Goal: Task Accomplishment & Management: Manage account settings

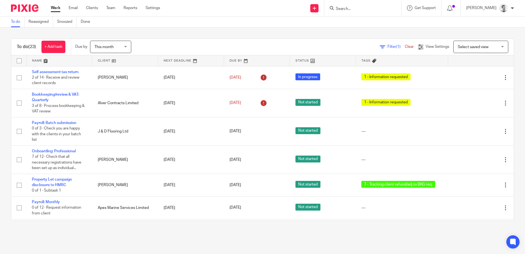
click at [106, 59] on link at bounding box center [125, 60] width 66 height 11
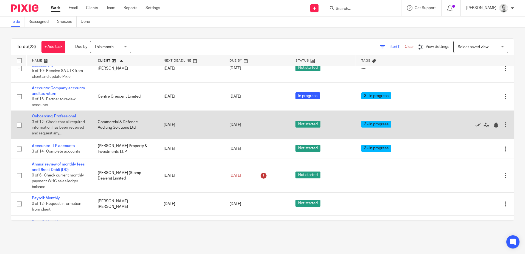
scroll to position [252, 0]
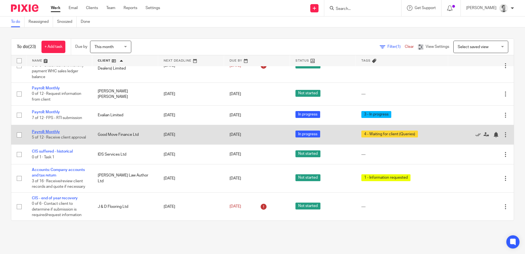
click at [41, 134] on link "Payroll: Monthly" at bounding box center [46, 132] width 28 height 4
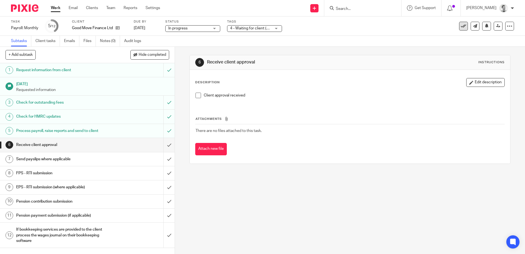
click at [461, 26] on icon at bounding box center [463, 25] width 5 height 5
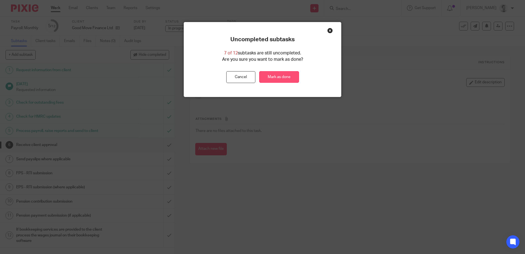
click at [277, 77] on link "Mark as done" at bounding box center [279, 77] width 40 height 12
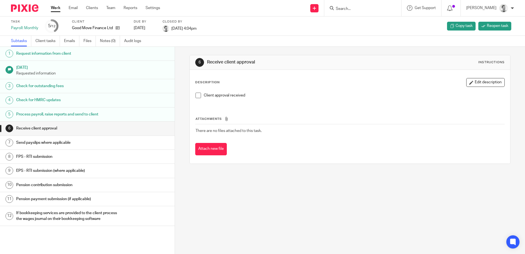
click at [57, 5] on link "Work" at bounding box center [56, 7] width 10 height 5
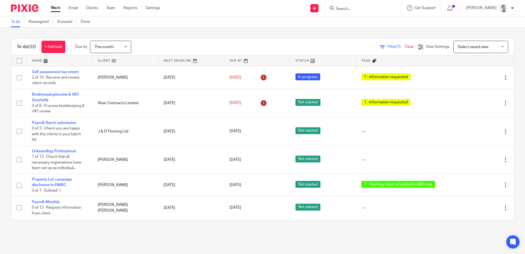
click at [347, 11] on input "Search" at bounding box center [359, 9] width 49 height 5
click at [344, 10] on input "Search" at bounding box center [359, 9] width 49 height 5
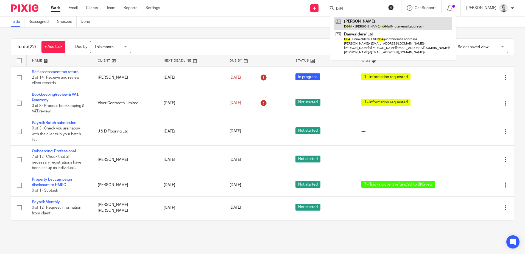
type input "D64"
click at [367, 24] on link at bounding box center [393, 23] width 118 height 13
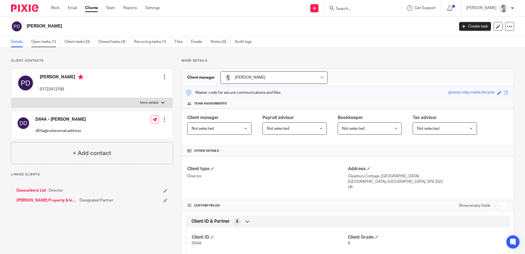
click at [38, 43] on link "Open tasks (1)" at bounding box center [45, 42] width 29 height 11
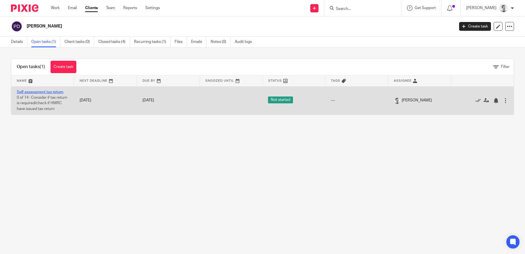
click at [41, 91] on link "Self assessment tax return" at bounding box center [40, 92] width 47 height 4
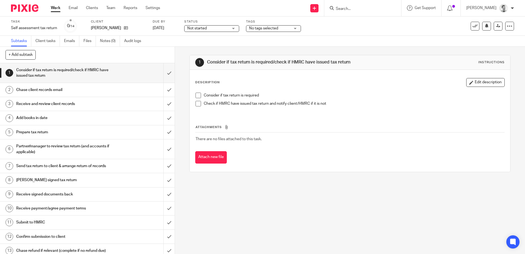
click at [206, 28] on span "Not started" at bounding box center [196, 28] width 19 height 4
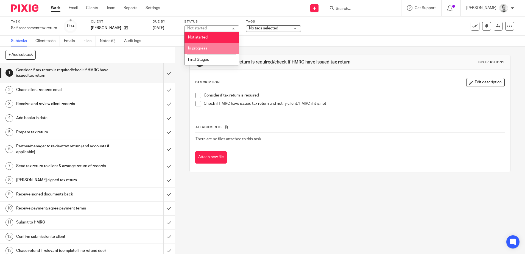
click at [201, 48] on span "In progress" at bounding box center [197, 48] width 19 height 4
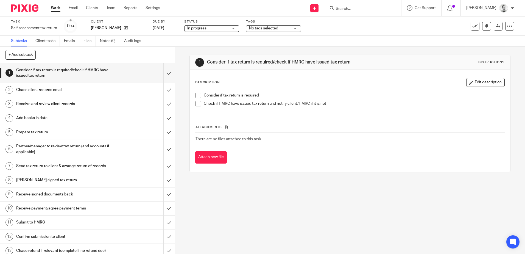
click at [263, 30] on span "No tags selected" at bounding box center [263, 28] width 29 height 4
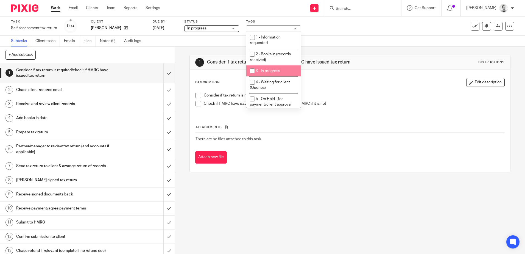
click at [251, 69] on input "checkbox" at bounding box center [252, 71] width 10 height 10
checkbox input "true"
click at [242, 189] on div "1 Consider if tax return is required/check if HMRC have issued tax return Instr…" at bounding box center [350, 150] width 350 height 207
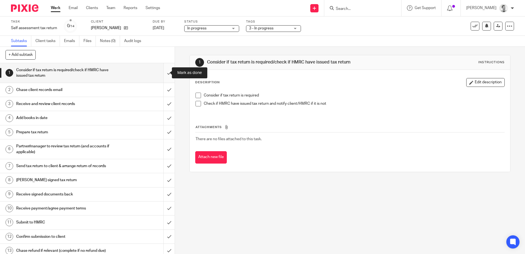
click at [162, 76] on input "submit" at bounding box center [87, 72] width 175 height 19
click at [165, 89] on input "submit" at bounding box center [87, 90] width 175 height 14
click at [164, 101] on input "submit" at bounding box center [87, 104] width 175 height 14
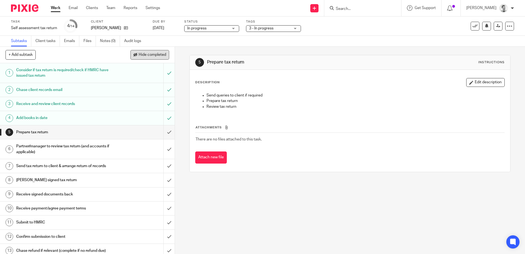
click at [157, 57] on button "Hide completed" at bounding box center [149, 54] width 39 height 9
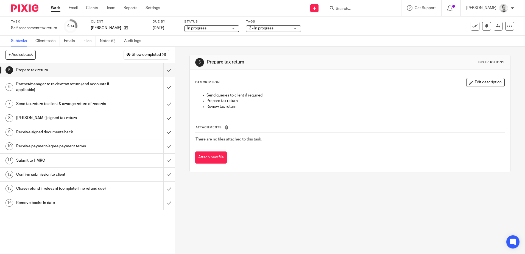
click at [356, 6] on form at bounding box center [364, 8] width 58 height 7
click at [360, 12] on body "Work Email Clients Team Reports Settings Work Email Clients Team Reports Settin…" at bounding box center [262, 127] width 525 height 254
click at [360, 9] on div "Task completed." at bounding box center [391, 15] width 257 height 21
click at [350, 9] on div "Task completed." at bounding box center [391, 15] width 257 height 21
click at [513, 15] on div at bounding box center [506, 17] width 15 height 7
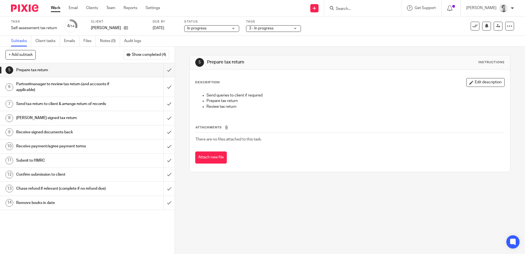
click at [351, 9] on input "Search" at bounding box center [359, 9] width 49 height 5
click at [128, 28] on icon at bounding box center [126, 28] width 4 height 4
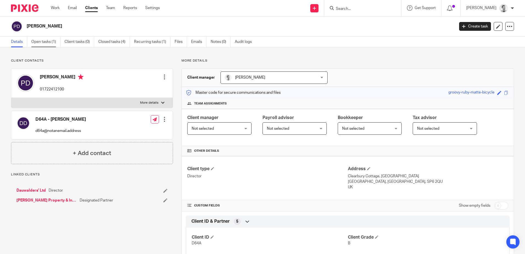
click at [41, 43] on link "Open tasks (1)" at bounding box center [45, 42] width 29 height 11
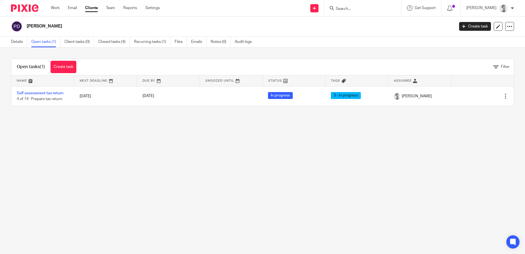
click at [361, 8] on input "Search" at bounding box center [359, 9] width 49 height 5
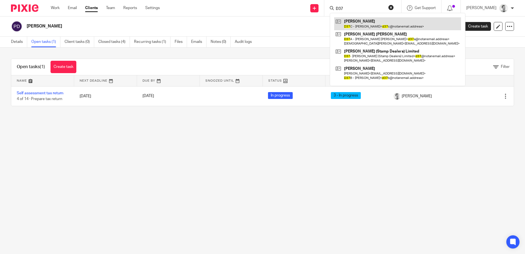
type input "D37"
click at [359, 26] on link at bounding box center [397, 23] width 127 height 13
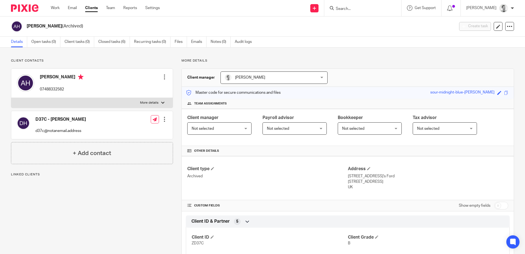
click at [348, 7] on input "Search" at bounding box center [359, 9] width 49 height 5
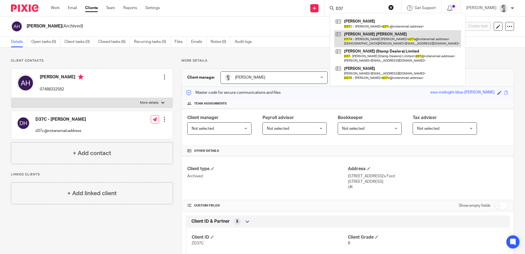
type input "D37"
click at [364, 38] on link at bounding box center [397, 38] width 127 height 17
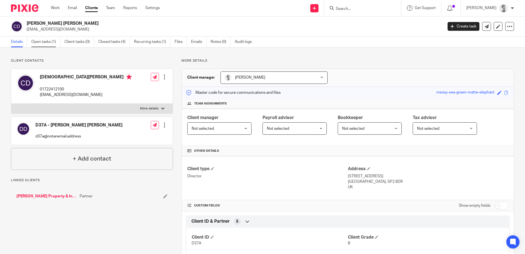
click at [39, 42] on link "Open tasks (1)" at bounding box center [45, 42] width 29 height 11
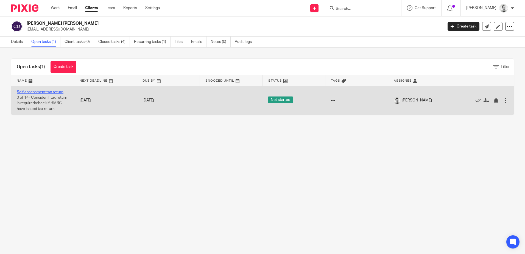
click at [42, 92] on link "Self assessment tax return" at bounding box center [40, 92] width 47 height 4
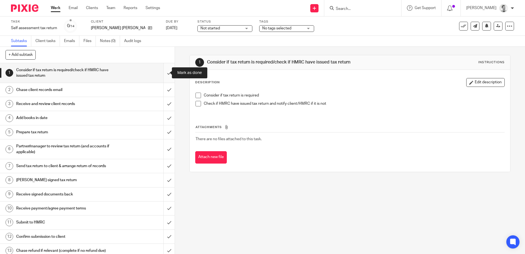
click at [165, 73] on input "submit" at bounding box center [87, 72] width 175 height 19
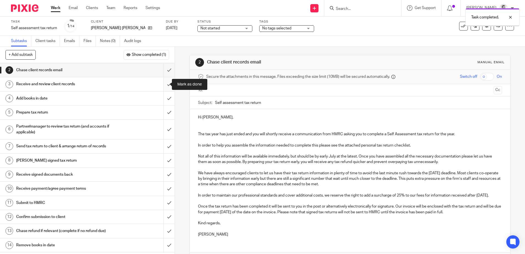
click at [163, 86] on input "submit" at bounding box center [87, 84] width 175 height 14
click at [164, 72] on input "submit" at bounding box center [87, 70] width 175 height 14
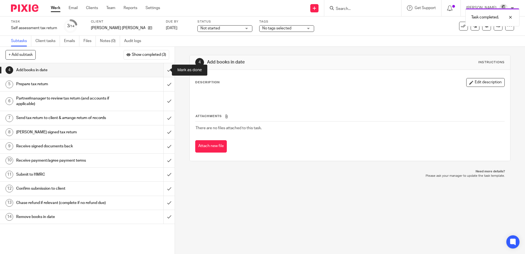
click at [163, 70] on input "submit" at bounding box center [87, 70] width 175 height 14
click at [151, 57] on button "Show completed (3)" at bounding box center [147, 54] width 46 height 9
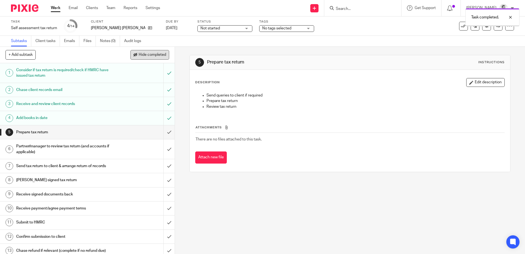
click at [157, 55] on span "Hide completed" at bounding box center [152, 55] width 27 height 4
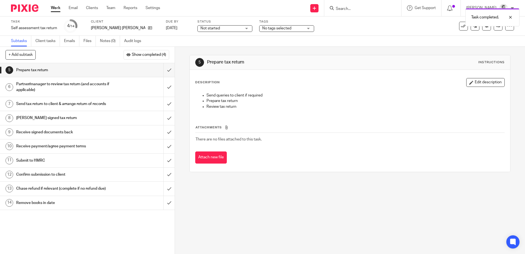
click at [210, 30] on span "Not started" at bounding box center [220, 29] width 41 height 6
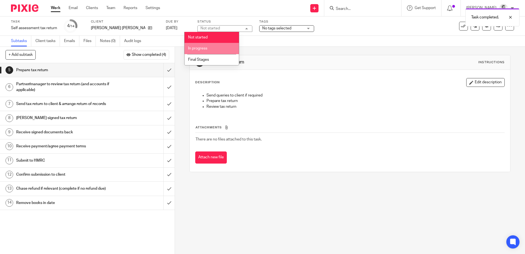
click at [203, 48] on span "In progress" at bounding box center [197, 48] width 19 height 4
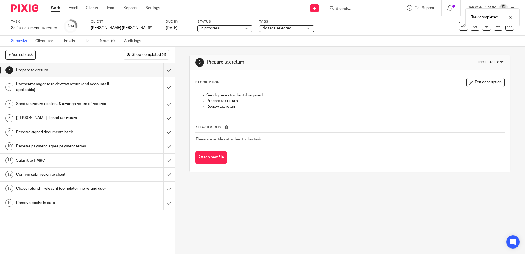
click at [262, 30] on span "No tags selected" at bounding box center [276, 28] width 29 height 4
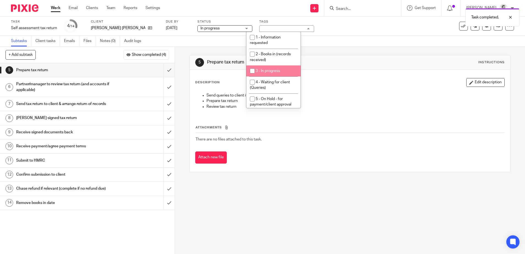
click at [253, 69] on input "checkbox" at bounding box center [252, 71] width 10 height 10
checkbox input "true"
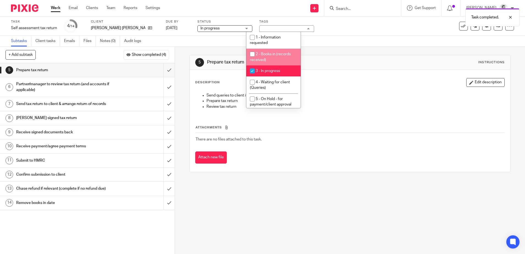
click at [335, 44] on div "Subtasks Client tasks Emails Files Notes (0) Audit logs" at bounding box center [262, 41] width 525 height 11
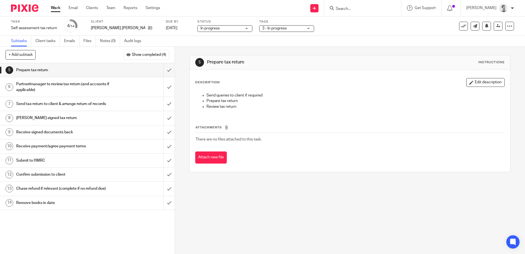
click at [353, 8] on input "Search" at bounding box center [359, 9] width 49 height 5
click at [343, 8] on input "Search" at bounding box center [359, 9] width 49 height 5
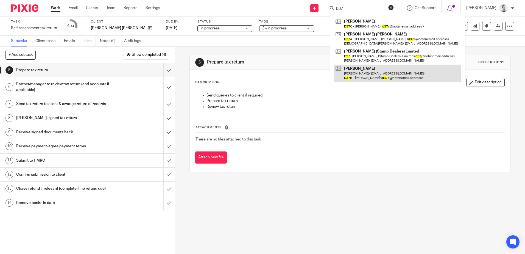
type input "D37"
click at [366, 72] on link at bounding box center [397, 73] width 127 height 17
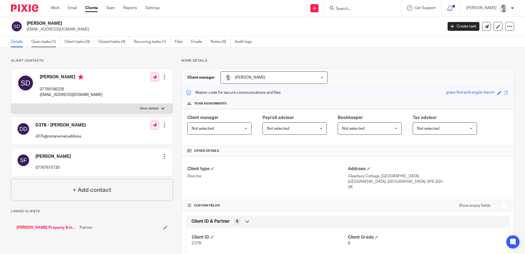
click at [47, 41] on link "Open tasks (1)" at bounding box center [45, 42] width 29 height 11
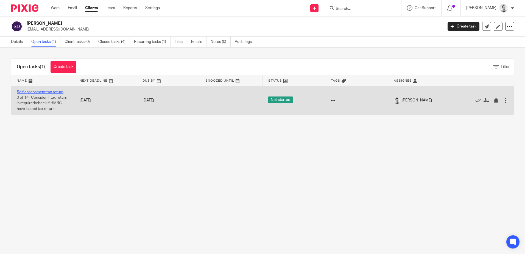
click at [44, 91] on link "Self assessment tax return" at bounding box center [40, 92] width 47 height 4
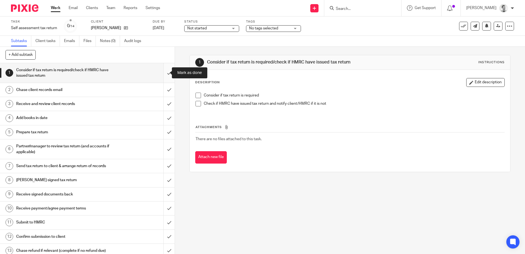
click at [163, 73] on input "submit" at bounding box center [87, 72] width 175 height 19
click at [162, 90] on input "submit" at bounding box center [87, 90] width 175 height 14
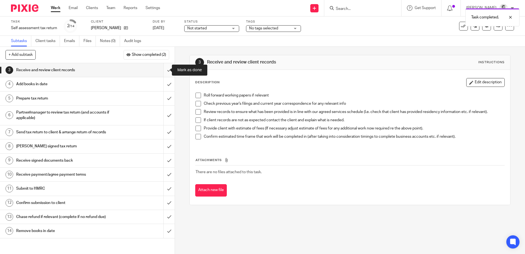
click at [162, 71] on input "submit" at bounding box center [87, 70] width 175 height 14
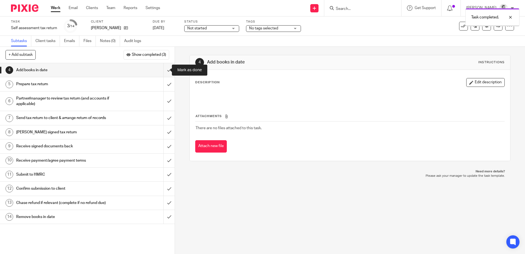
click at [162, 68] on input "submit" at bounding box center [87, 70] width 175 height 14
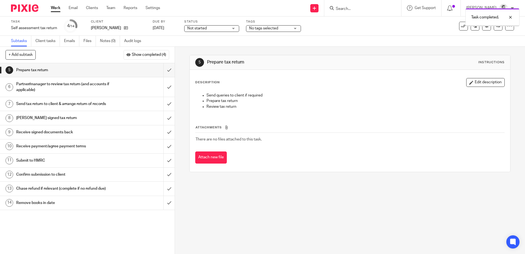
click at [228, 28] on span "Not started" at bounding box center [207, 29] width 41 height 6
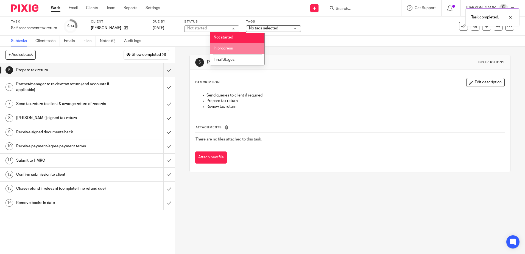
click at [228, 46] on li "In progress" at bounding box center [237, 48] width 54 height 11
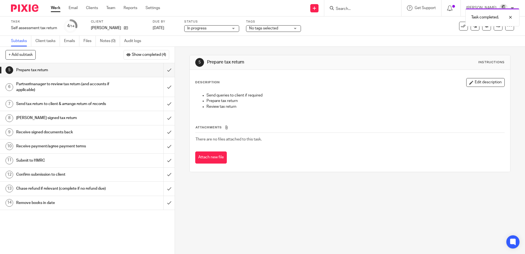
click at [278, 29] on span "No tags selected" at bounding box center [263, 28] width 29 height 4
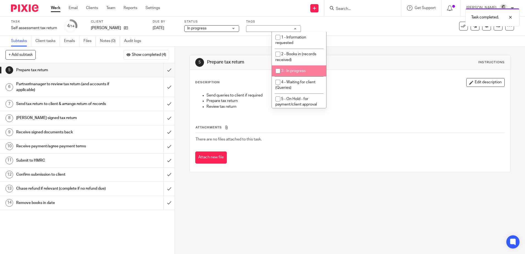
click at [279, 70] on input "checkbox" at bounding box center [278, 71] width 10 height 10
checkbox input "true"
click at [364, 42] on div "Subtasks Client tasks Emails Files Notes (0) Audit logs" at bounding box center [262, 41] width 525 height 11
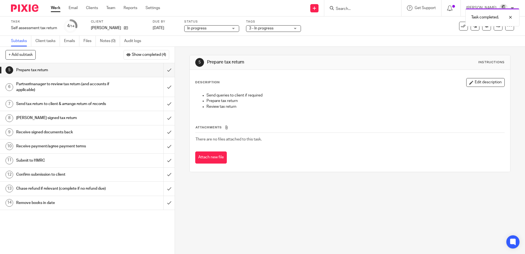
click at [373, 208] on div "5 Prepare tax return Instructions Description Edit description Send queries to …" at bounding box center [350, 150] width 350 height 207
